Goal: Find specific page/section: Find specific page/section

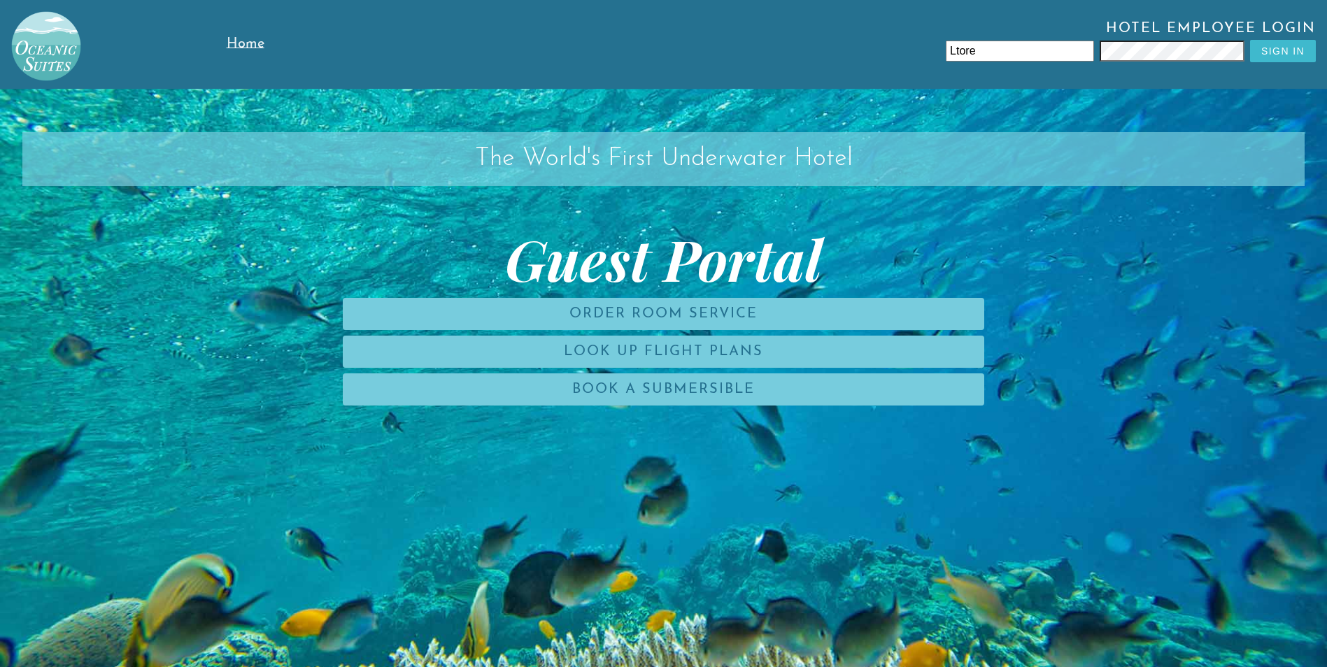
click at [1013, 48] on input "Ltore" at bounding box center [1020, 51] width 148 height 21
type input "L"
click at [1037, 47] on input "text" at bounding box center [1020, 51] width 148 height 21
click at [1248, 173] on h2 "The World's First Underwater Hotel" at bounding box center [663, 159] width 1283 height 54
click at [1016, 48] on input "text" at bounding box center [1020, 51] width 148 height 21
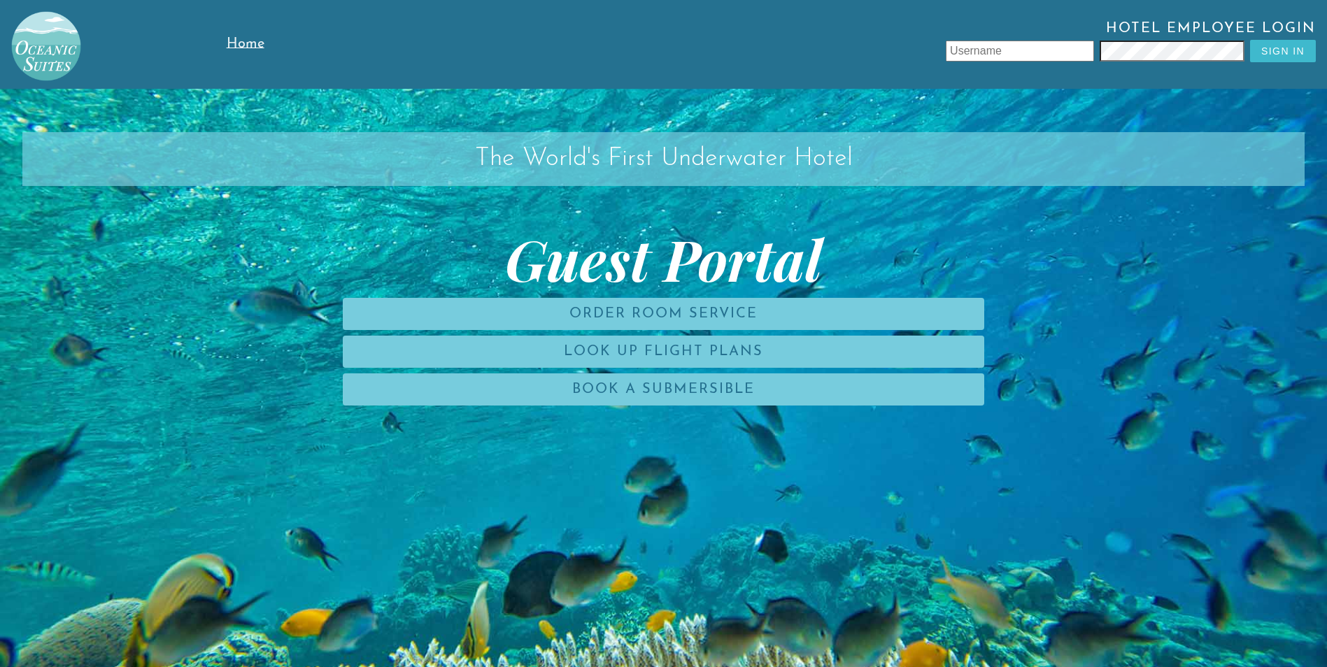
click at [1130, 238] on span "Guest Portal" at bounding box center [663, 259] width 1283 height 56
type input "Ltore"
click at [1049, 65] on div "Hotel Employee Login Ltore Sign In" at bounding box center [824, 44] width 984 height 47
drag, startPoint x: 1149, startPoint y: 67, endPoint x: 1080, endPoint y: 49, distance: 70.9
click at [1080, 49] on input "Ltore" at bounding box center [1020, 51] width 148 height 21
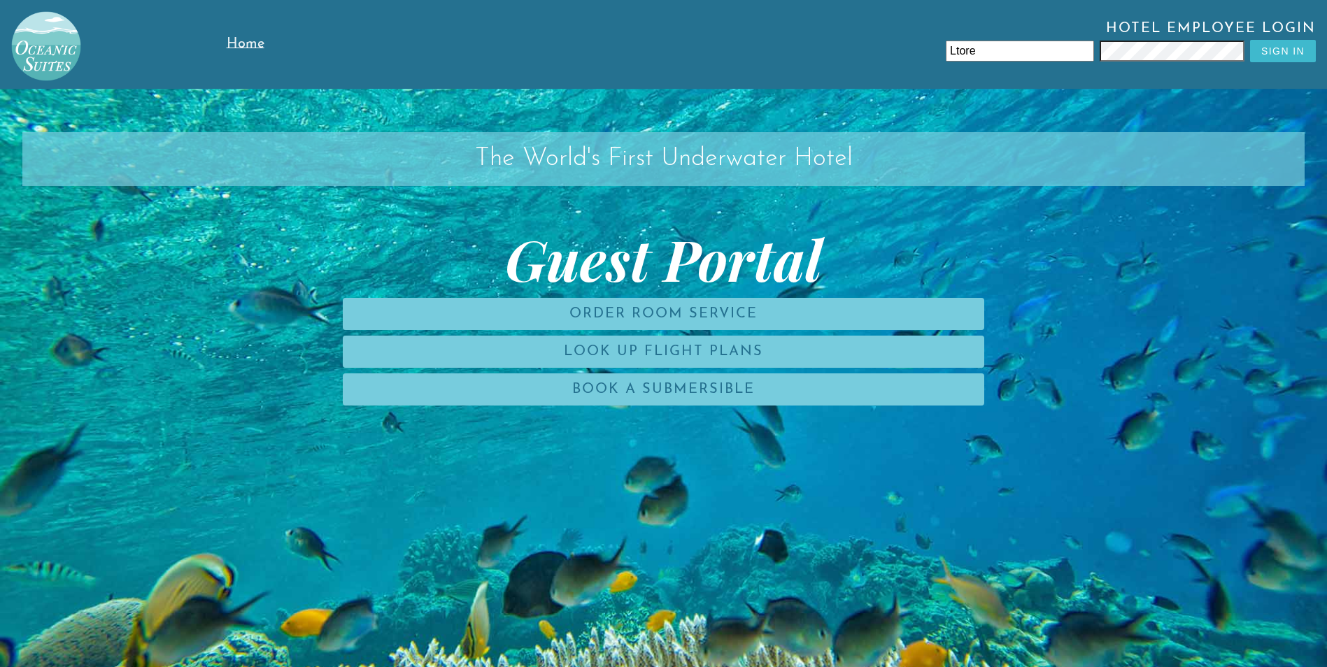
drag, startPoint x: 982, startPoint y: 50, endPoint x: 907, endPoint y: 62, distance: 76.4
click at [907, 62] on div "Hotel Employee Login Ltore Sign In" at bounding box center [824, 44] width 984 height 47
click at [1086, 73] on div "Hotel Employee Login Sign In" at bounding box center [830, 44] width 996 height 89
click at [989, 68] on div "Hotel Employee Login Sign In" at bounding box center [830, 44] width 996 height 89
click at [998, 50] on input "text" at bounding box center [1020, 51] width 148 height 21
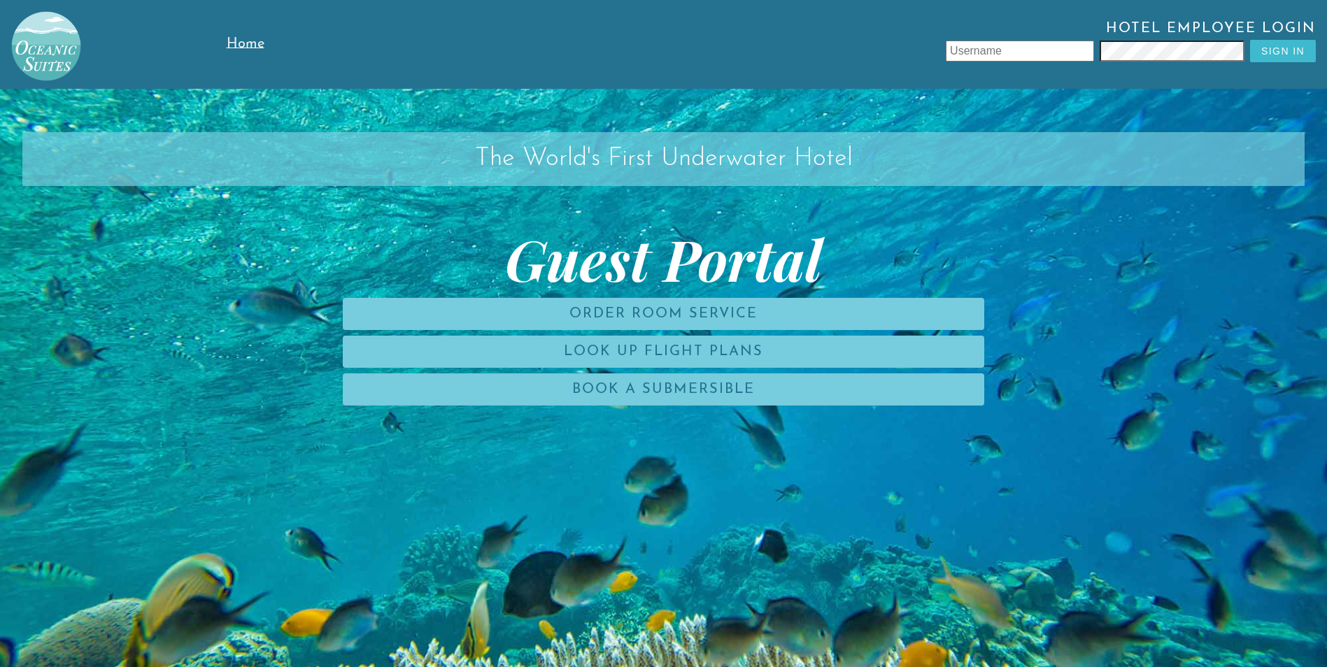
click at [1031, 45] on input "text" at bounding box center [1020, 51] width 148 height 21
click at [1117, 99] on div "The World's First Underwater Hotel Guest Portal Order Room Service Look Up Flig…" at bounding box center [663, 422] width 1327 height 667
click at [1066, 48] on input "text" at bounding box center [1020, 51] width 148 height 21
click at [1098, 89] on div "The World's First Underwater Hotel Guest Portal Order Room Service Look Up Flig…" at bounding box center [663, 422] width 1327 height 667
click at [1071, 44] on input "text" at bounding box center [1020, 51] width 148 height 21
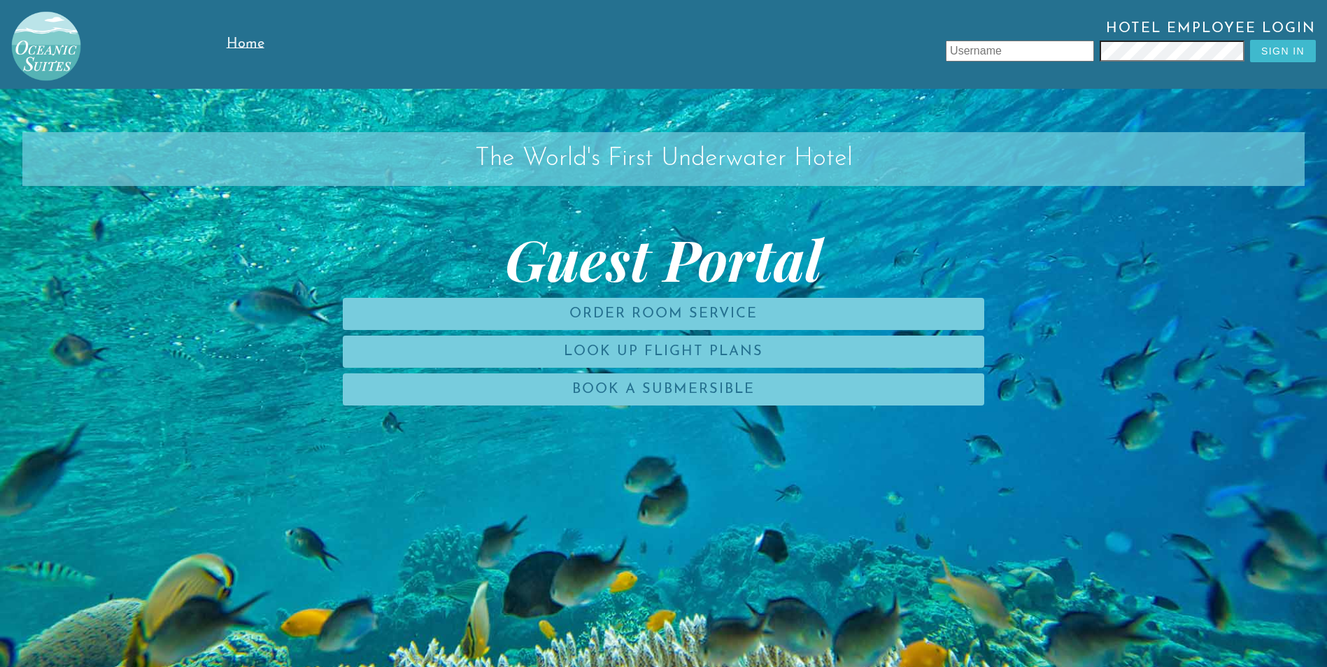
click at [1063, 125] on div "The World's First Underwater Hotel Guest Portal Order Room Service Look Up Flig…" at bounding box center [663, 422] width 1327 height 667
